Goal: Information Seeking & Learning: Learn about a topic

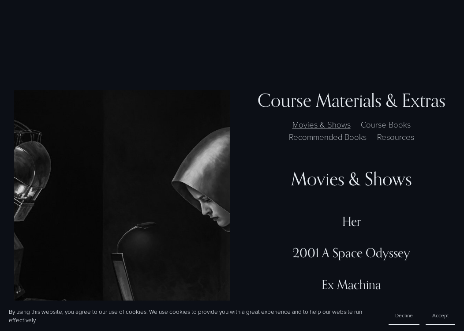
scroll to position [2033, 0]
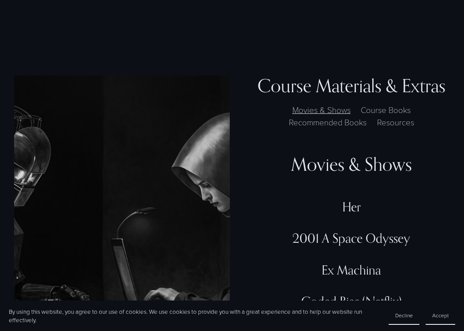
click at [407, 116] on label "Resources" at bounding box center [395, 122] width 45 height 12
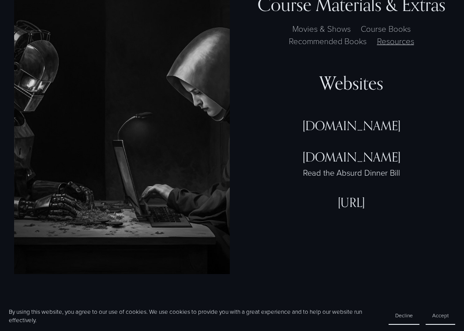
scroll to position [2138, 0]
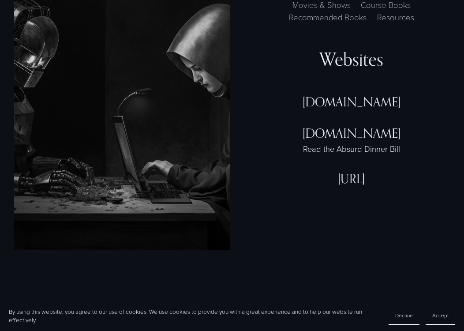
click at [345, 96] on div "[DOMAIN_NAME]" at bounding box center [351, 101] width 197 height 15
copy div "[DOMAIN_NAME]"
click at [355, 126] on div "[DOMAIN_NAME]" at bounding box center [351, 133] width 197 height 15
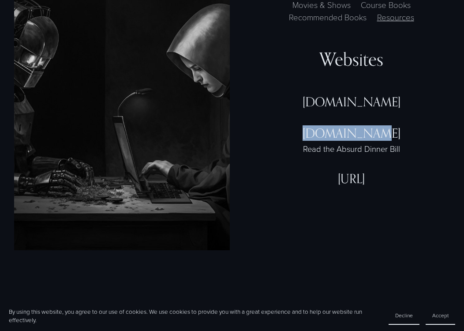
click at [355, 126] on div "[DOMAIN_NAME]" at bounding box center [351, 133] width 197 height 15
drag, startPoint x: 399, startPoint y: 123, endPoint x: 298, endPoint y: 123, distance: 100.6
click at [298, 126] on div "[DOMAIN_NAME]" at bounding box center [351, 133] width 197 height 15
copy div "[DOMAIN_NAME]"
click at [332, 171] on div "[URL]" at bounding box center [351, 178] width 197 height 15
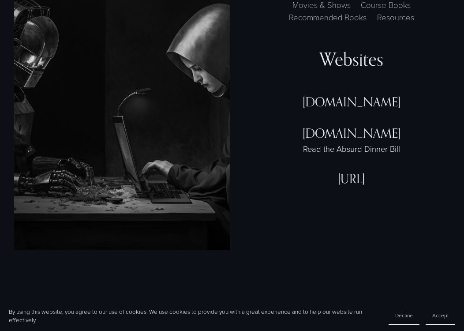
click at [332, 171] on div "[URL]" at bounding box center [351, 178] width 197 height 15
copy article "[URL]"
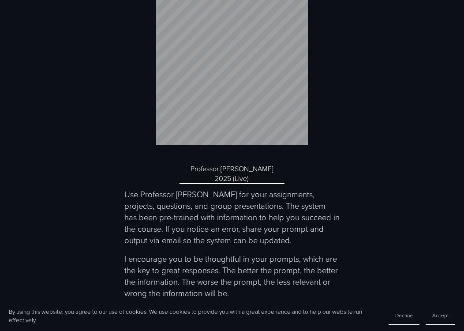
scroll to position [2905, 0]
click at [218, 169] on link "Professor [PERSON_NAME] 2025 (Live)" at bounding box center [231, 173] width 105 height 20
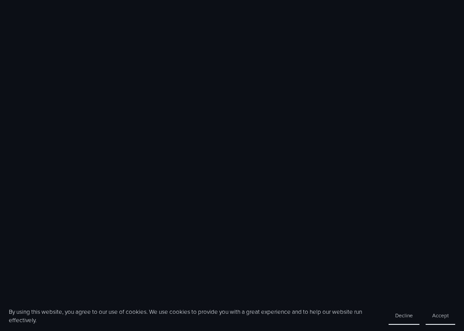
scroll to position [499, 0]
